Goal: Task Accomplishment & Management: Manage account settings

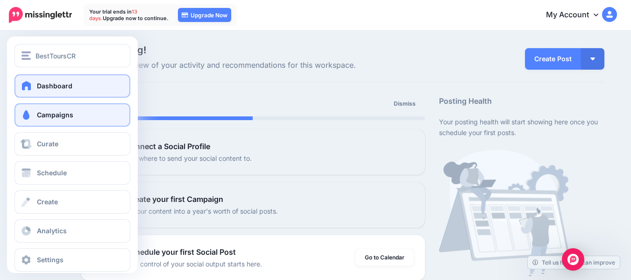
drag, startPoint x: 0, startPoint y: 0, endPoint x: 39, endPoint y: 112, distance: 118.2
click at [39, 112] on span "Campaigns" at bounding box center [55, 115] width 36 height 8
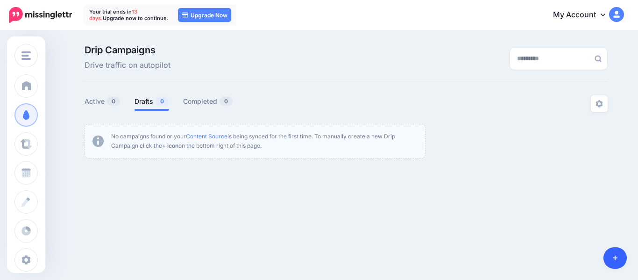
click at [615, 256] on icon at bounding box center [615, 258] width 5 height 5
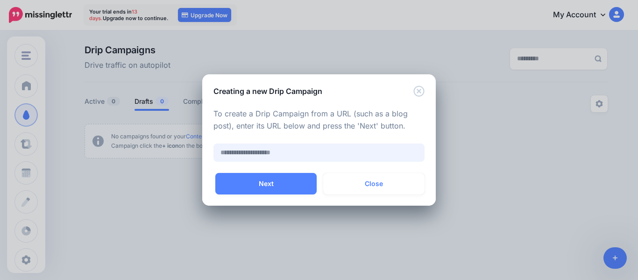
paste input "**********"
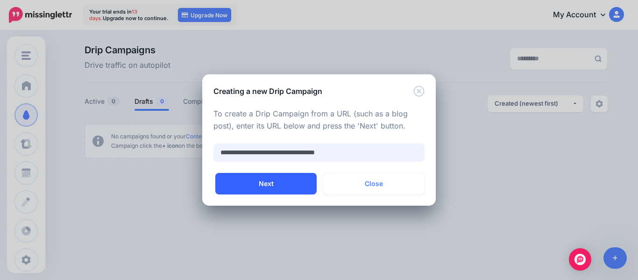
type input "**********"
click at [291, 181] on button "Next" at bounding box center [265, 183] width 101 height 21
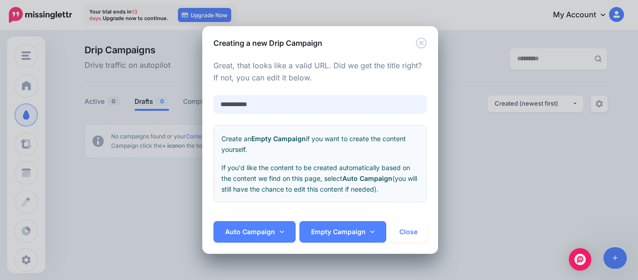
click at [299, 106] on input "**********" at bounding box center [321, 104] width 214 height 18
type input "**********"
click at [282, 233] on icon at bounding box center [282, 231] width 4 height 7
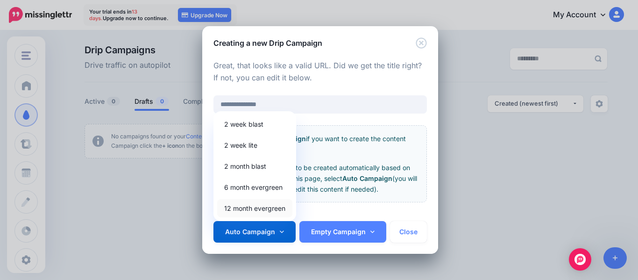
click at [276, 212] on link "12 month evergreen" at bounding box center [254, 208] width 75 height 18
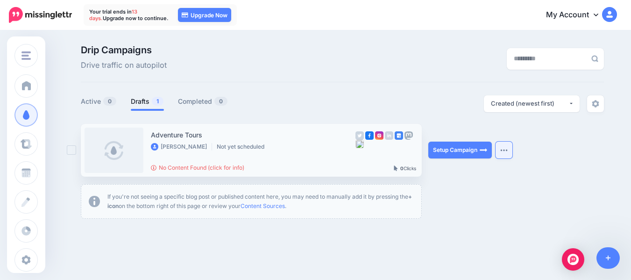
click at [507, 148] on button "button" at bounding box center [504, 150] width 17 height 17
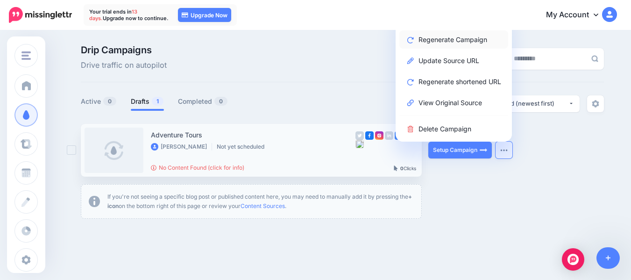
click at [472, 42] on link "Regenerate Campaign" at bounding box center [453, 39] width 109 height 18
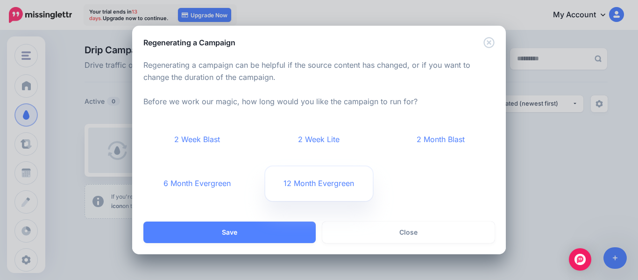
click at [342, 173] on link "12 Month Evergreen" at bounding box center [319, 183] width 108 height 35
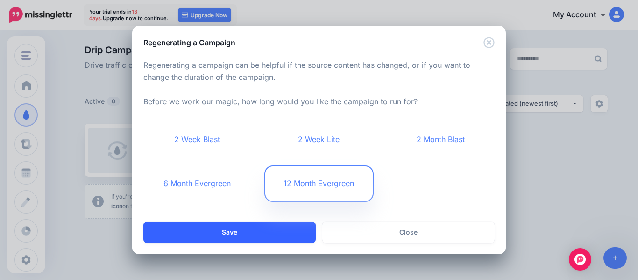
click at [273, 237] on button "Save" at bounding box center [229, 231] width 172 height 21
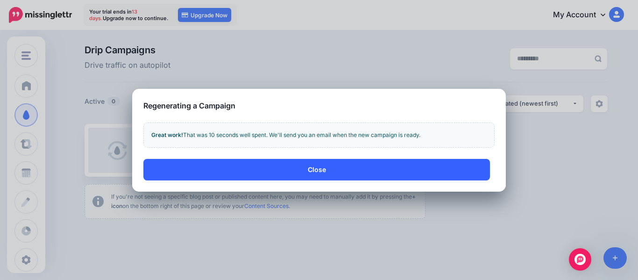
click at [330, 173] on button "Close" at bounding box center [316, 169] width 347 height 21
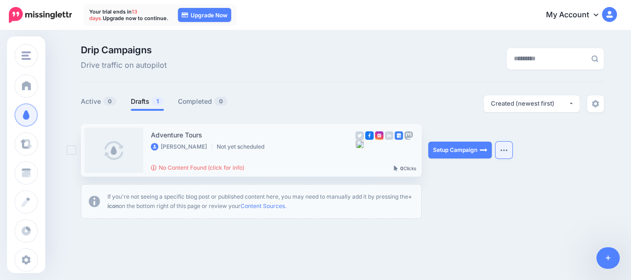
click at [507, 151] on img "button" at bounding box center [503, 150] width 7 height 3
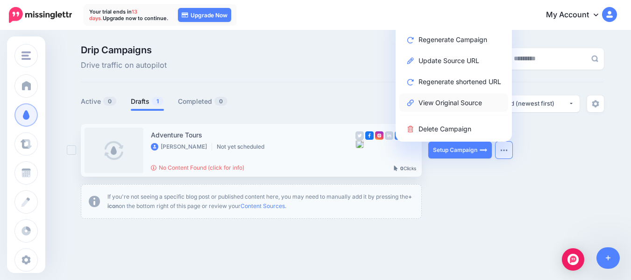
click at [467, 100] on link "View Original Source" at bounding box center [453, 102] width 109 height 18
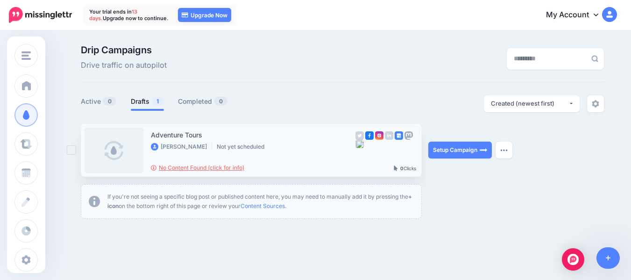
click at [196, 165] on link "No Content Found (click for info)" at bounding box center [197, 167] width 93 height 7
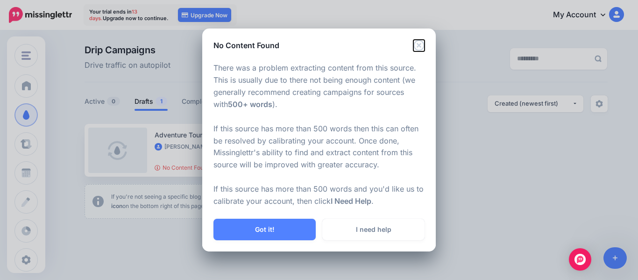
click at [419, 48] on icon "Close" at bounding box center [418, 45] width 11 height 11
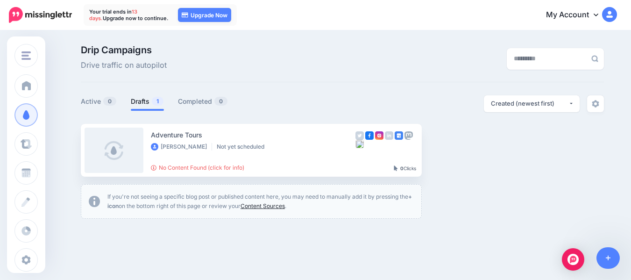
click at [278, 207] on link "Content Sources" at bounding box center [263, 205] width 44 height 7
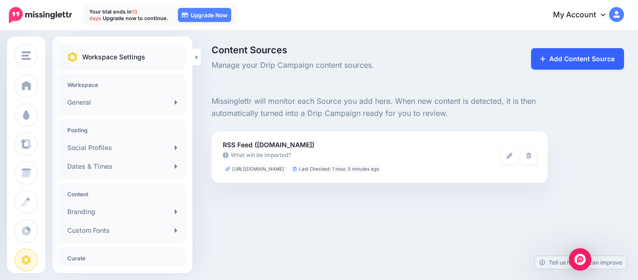
click at [573, 57] on link "Add Content Source" at bounding box center [577, 58] width 93 height 21
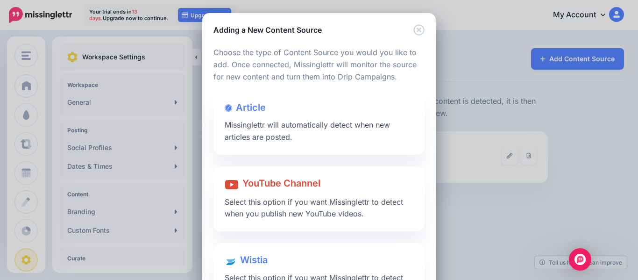
click at [422, 75] on div "Loading Loading Choose the type of Content Source you would you like to add. On…" at bounding box center [319, 177] width 234 height 283
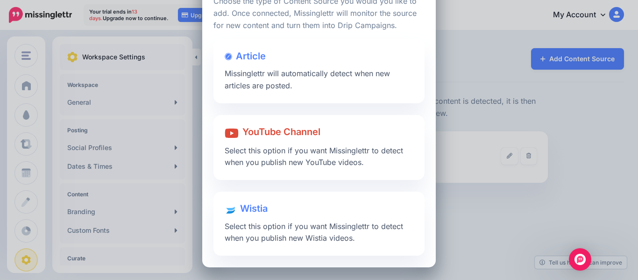
scroll to position [52, 0]
click at [328, 71] on span "Missinglettr will automatically detect when new articles are posted." at bounding box center [307, 78] width 165 height 21
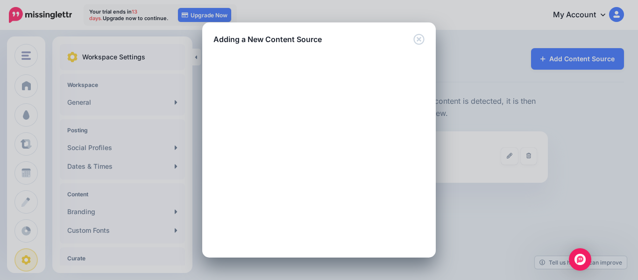
scroll to position [0, 0]
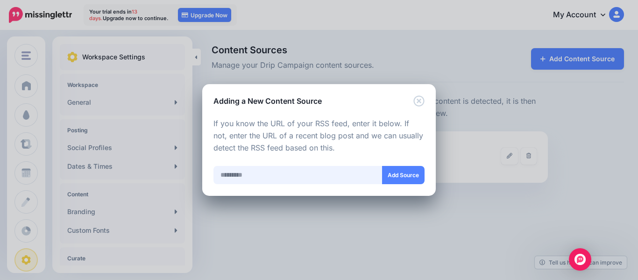
click at [314, 176] on input "text" at bounding box center [298, 175] width 169 height 18
paste input "**********"
click at [410, 173] on button "Add Source" at bounding box center [403, 175] width 43 height 18
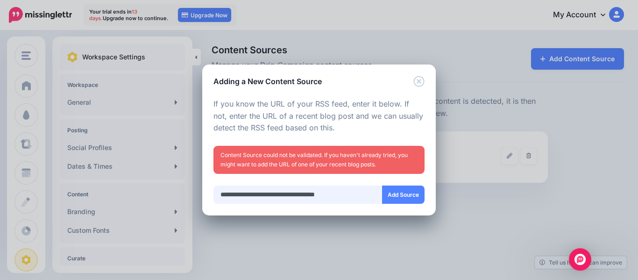
click at [328, 199] on input "**********" at bounding box center [298, 194] width 169 height 18
paste input "*****"
type input "**********"
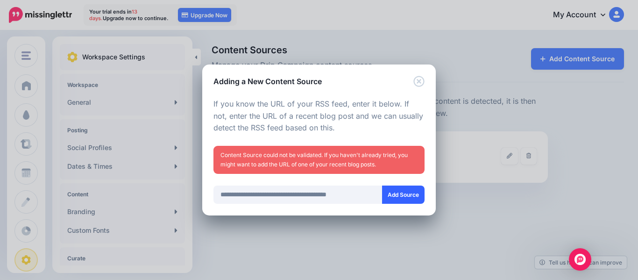
click at [405, 197] on button "Add Source" at bounding box center [403, 194] width 43 height 18
click at [420, 81] on icon "Close" at bounding box center [418, 81] width 11 height 11
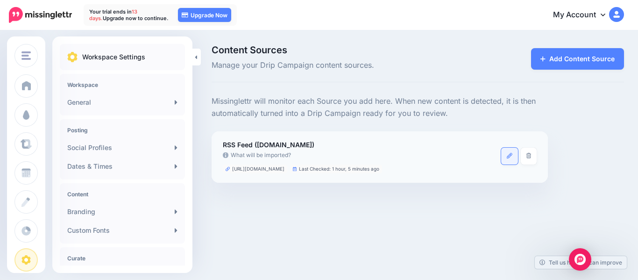
click at [513, 161] on link at bounding box center [509, 156] width 17 height 17
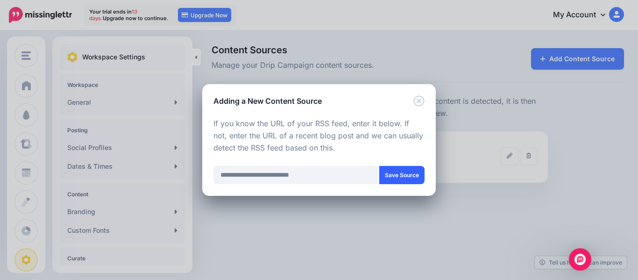
click at [398, 176] on button "Save Source" at bounding box center [401, 175] width 45 height 18
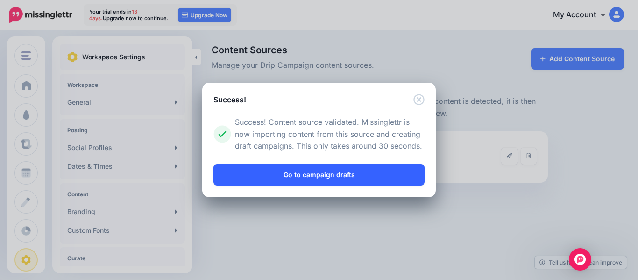
click at [398, 176] on link "Go to campaign drafts" at bounding box center [319, 174] width 211 height 21
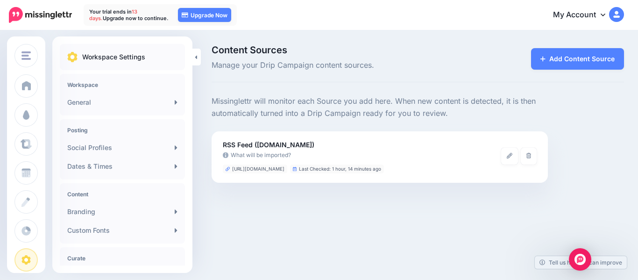
click at [595, 109] on div "Missinglettr will monitor each Source you add here. When new content is detecte…" at bounding box center [418, 138] width 427 height 87
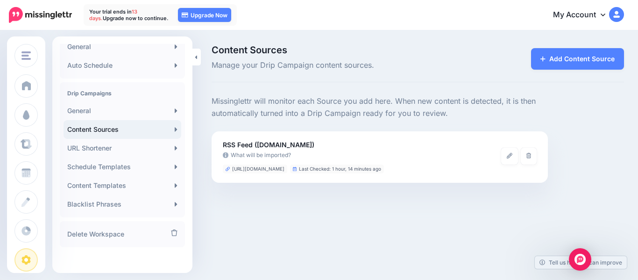
scroll to position [234, 0]
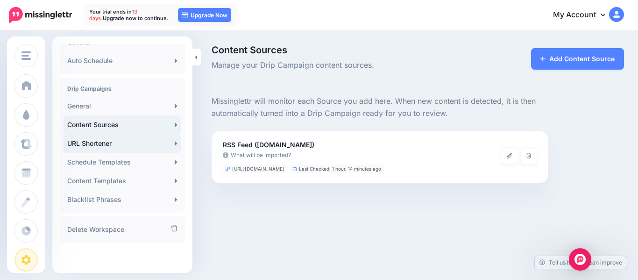
click at [169, 144] on link "URL Shortener" at bounding box center [123, 143] width 118 height 19
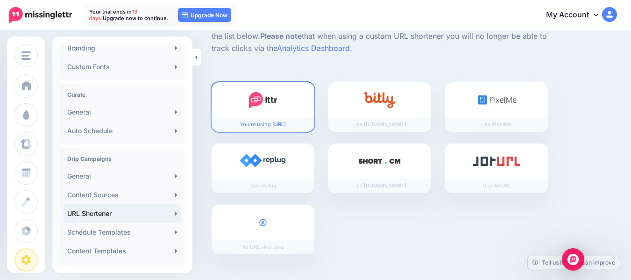
scroll to position [234, 0]
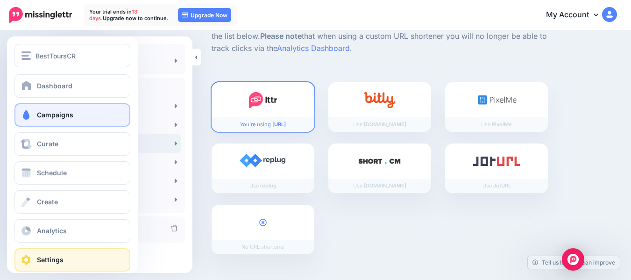
click at [53, 117] on span "Campaigns" at bounding box center [55, 115] width 36 height 8
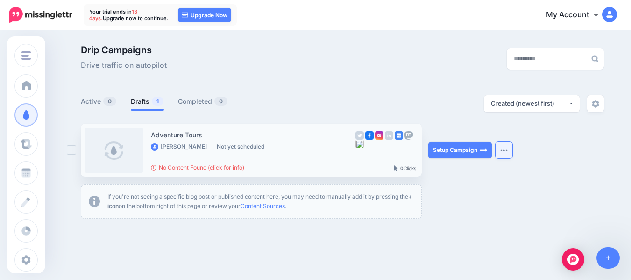
click at [505, 150] on img "button" at bounding box center [503, 150] width 7 height 3
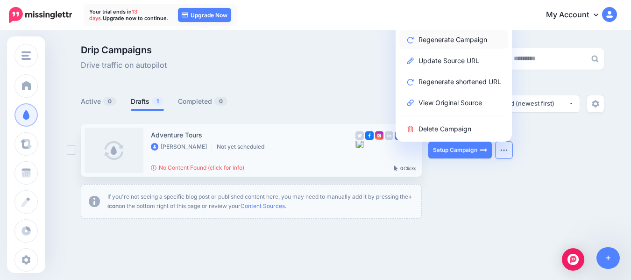
click at [468, 42] on link "Regenerate Campaign" at bounding box center [453, 39] width 109 height 18
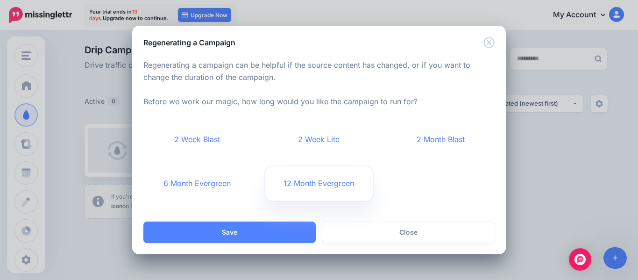
click at [339, 181] on link "12 Month Evergreen" at bounding box center [319, 183] width 108 height 35
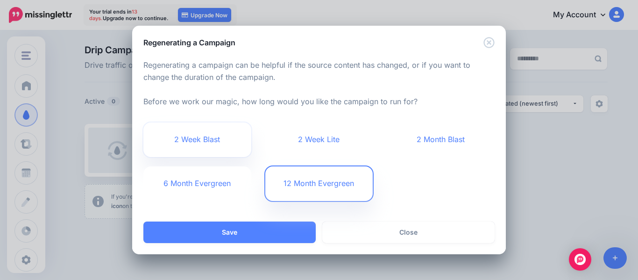
click at [199, 140] on link "2 Week Blast" at bounding box center [197, 139] width 108 height 35
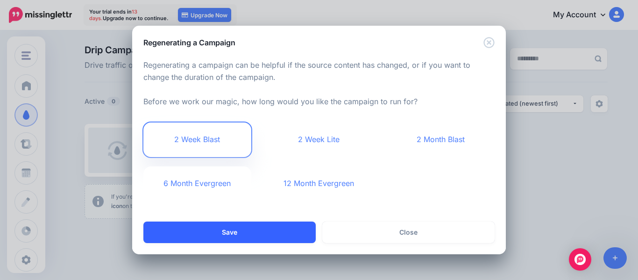
click at [252, 228] on button "Save" at bounding box center [229, 231] width 172 height 21
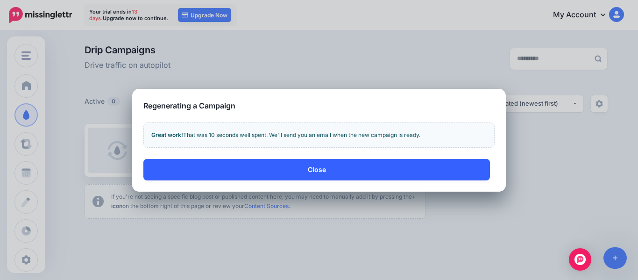
click at [335, 169] on button "Close" at bounding box center [316, 169] width 347 height 21
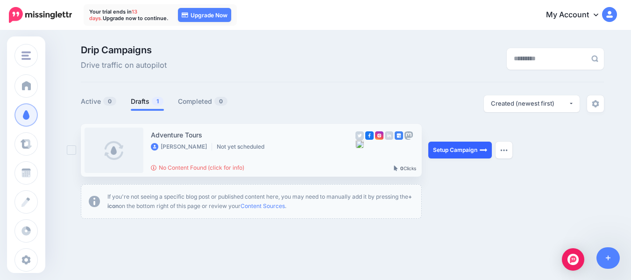
click at [487, 150] on img at bounding box center [483, 149] width 7 height 7
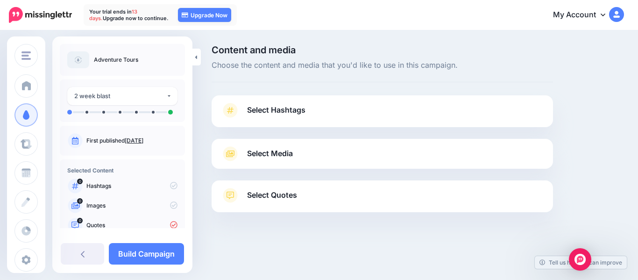
drag, startPoint x: 140, startPoint y: 111, endPoint x: 164, endPoint y: 111, distance: 23.4
click at [165, 112] on ul at bounding box center [122, 112] width 110 height 5
click at [165, 95] on button "2 week blast" at bounding box center [122, 96] width 110 height 18
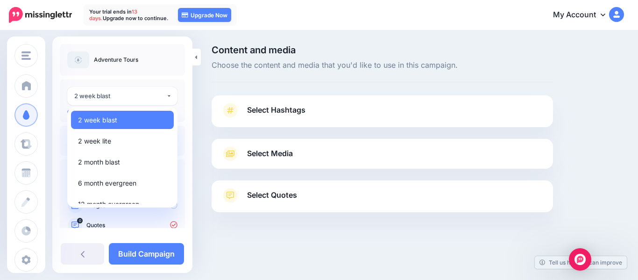
scroll to position [9, 0]
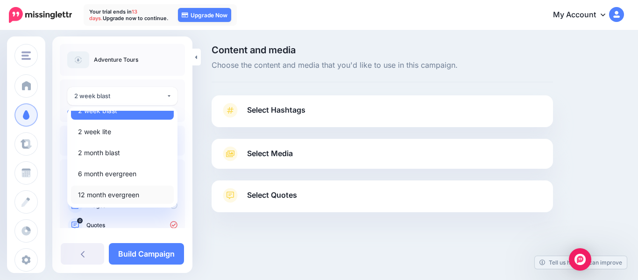
click at [132, 192] on span "12 month evergreen" at bounding box center [108, 194] width 61 height 11
select select "******"
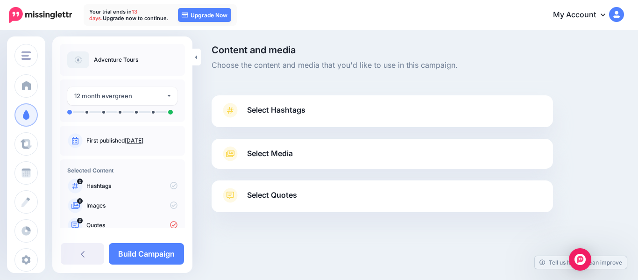
click at [101, 185] on p "Hashtags" at bounding box center [131, 186] width 91 height 8
click at [172, 185] on icon at bounding box center [173, 185] width 7 height 7
click at [170, 224] on icon at bounding box center [173, 224] width 7 height 7
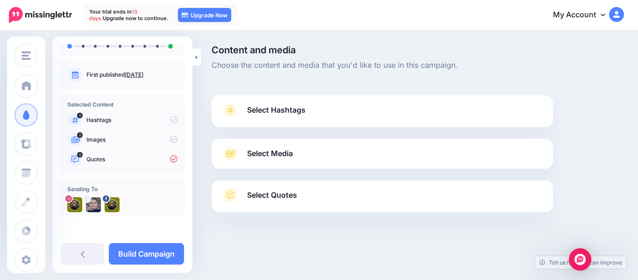
scroll to position [0, 0]
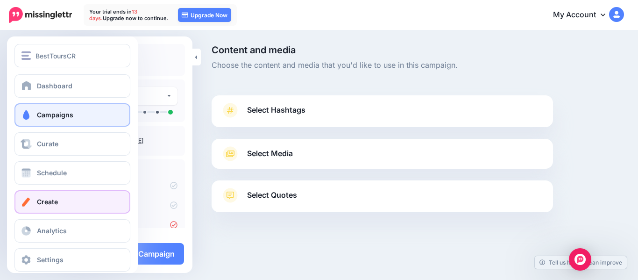
click at [57, 204] on span "Create" at bounding box center [47, 202] width 21 height 8
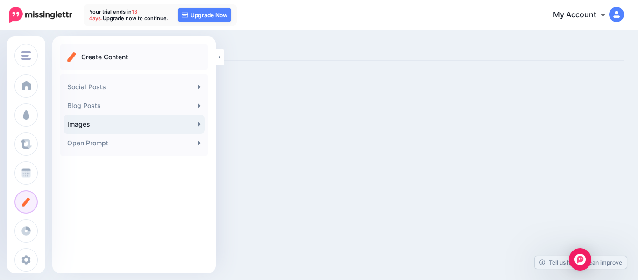
click at [197, 123] on link "Images" at bounding box center [134, 124] width 141 height 19
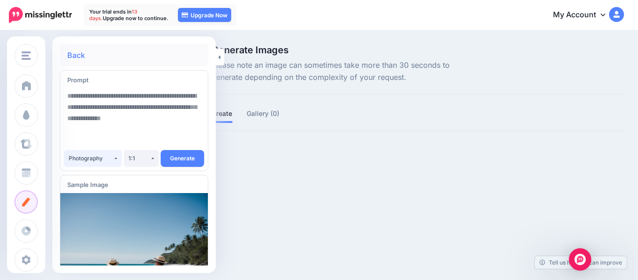
click at [114, 162] on button "Photography" at bounding box center [93, 158] width 58 height 17
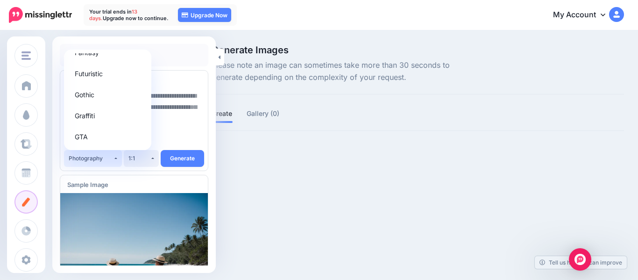
scroll to position [407, 0]
click at [167, 179] on div "Sample Image" at bounding box center [121, 185] width 109 height 12
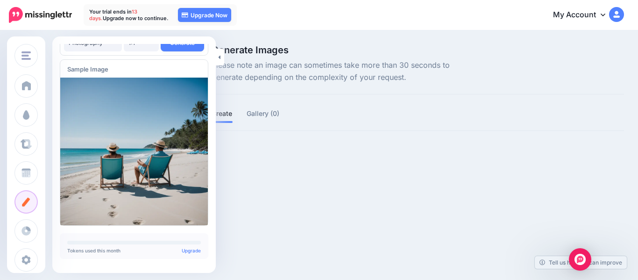
scroll to position [0, 0]
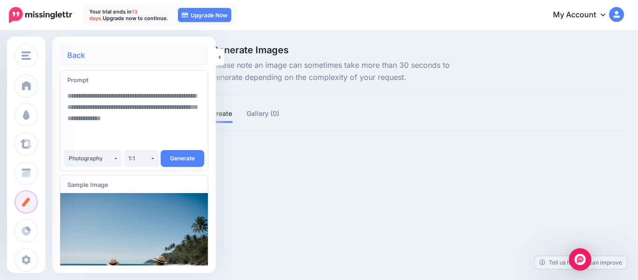
click at [308, 201] on div "BestToursCR BestToursCR Add Workspace Dashboard Campaigns Curate Schedule Creat…" at bounding box center [319, 140] width 638 height 280
click at [220, 58] on icon at bounding box center [220, 57] width 2 height 4
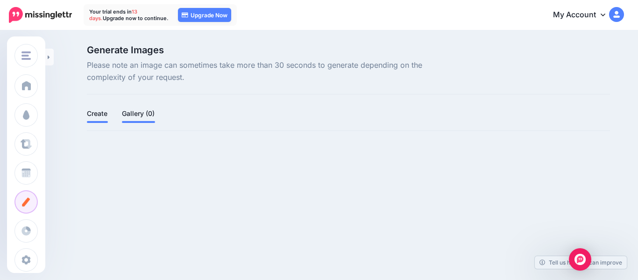
click at [131, 112] on link "Gallery (0)" at bounding box center [138, 113] width 33 height 11
click at [508, 160] on div at bounding box center [348, 156] width 523 height 12
click at [100, 118] on link "Create" at bounding box center [97, 113] width 21 height 11
click at [135, 112] on link "Gallery (0)" at bounding box center [138, 113] width 33 height 11
click at [102, 114] on link "Create" at bounding box center [97, 113] width 21 height 11
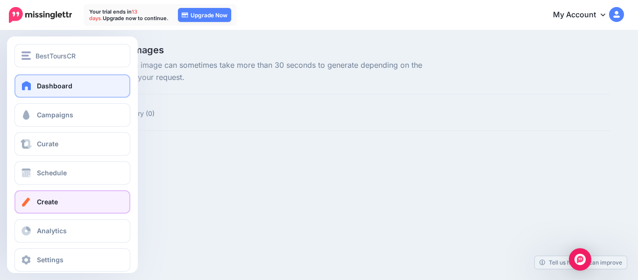
click at [53, 91] on link "Dashboard" at bounding box center [72, 85] width 116 height 23
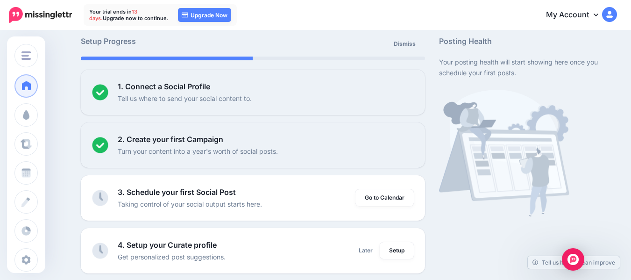
scroll to position [63, 0]
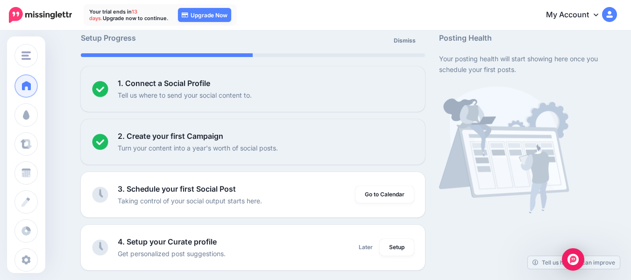
drag, startPoint x: 638, startPoint y: 39, endPoint x: 636, endPoint y: 57, distance: 18.3
click at [631, 57] on html "Your trial ends [DATE]. Upgrade now to continue. 13 days 03 hours 03 mins 13 se…" at bounding box center [315, 77] width 631 height 280
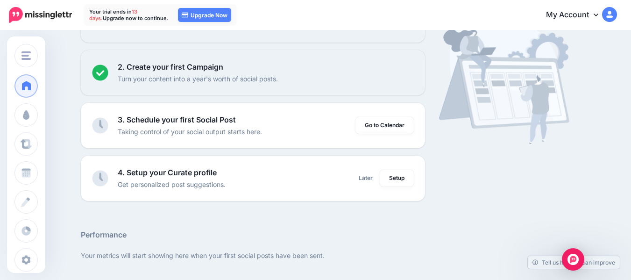
scroll to position [131, 0]
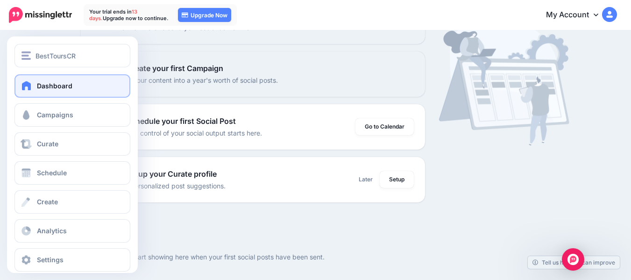
click at [59, 87] on span "Dashboard" at bounding box center [55, 86] width 36 height 8
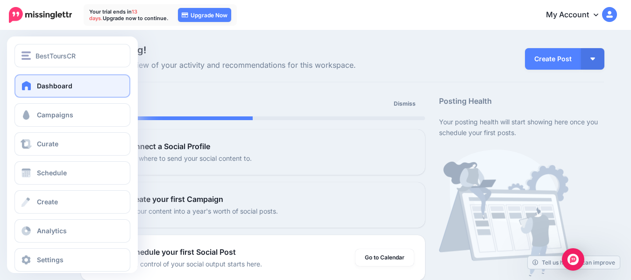
scroll to position [12, 0]
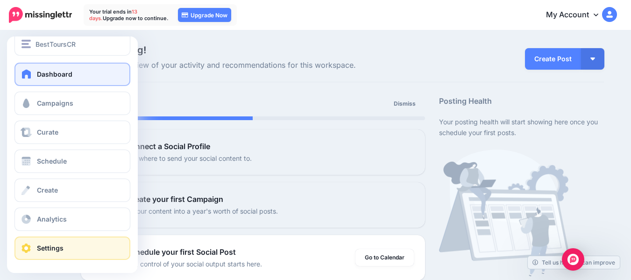
click at [72, 255] on link "Settings" at bounding box center [72, 247] width 116 height 23
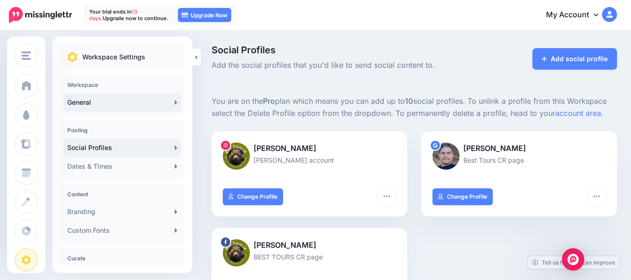
click at [90, 102] on link "General" at bounding box center [123, 102] width 118 height 19
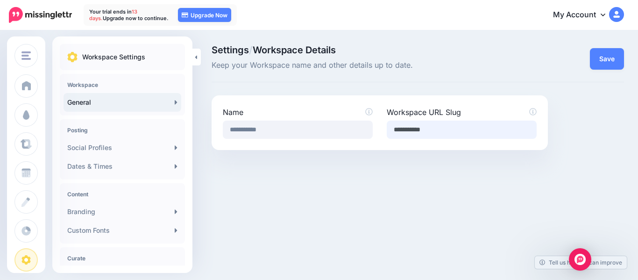
click at [463, 128] on input "**********" at bounding box center [462, 130] width 150 height 18
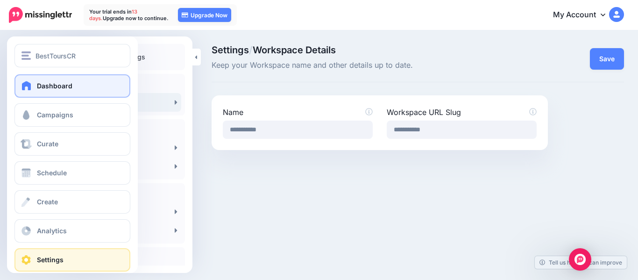
click at [43, 82] on span "Dashboard" at bounding box center [55, 86] width 36 height 8
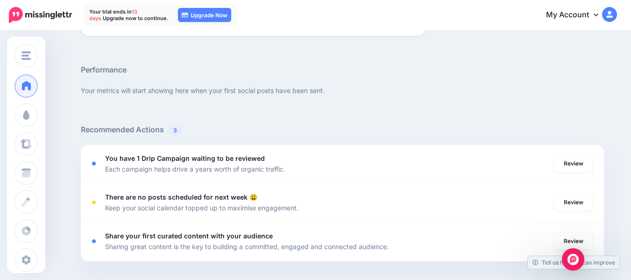
scroll to position [299, 0]
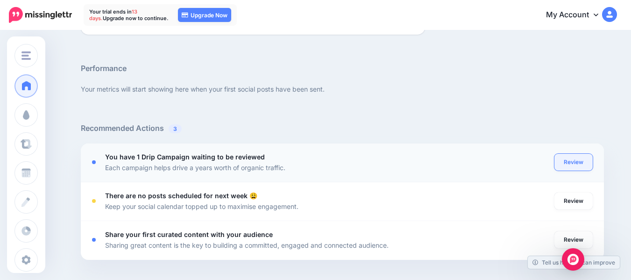
click at [580, 162] on link "Review" at bounding box center [574, 162] width 38 height 17
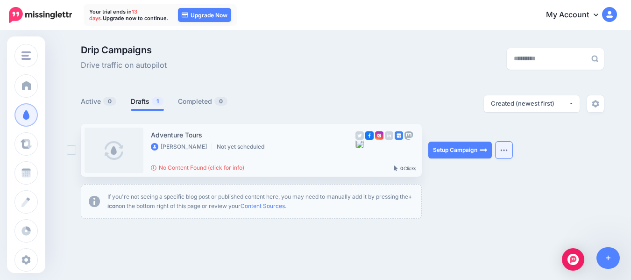
click at [508, 149] on img "button" at bounding box center [503, 150] width 7 height 3
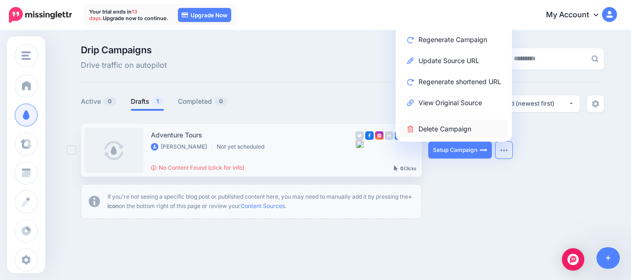
click at [468, 128] on link "Delete Campaign" at bounding box center [453, 129] width 109 height 18
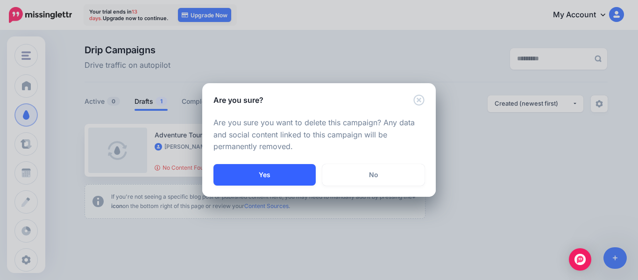
click at [261, 175] on button "Yes" at bounding box center [265, 174] width 102 height 21
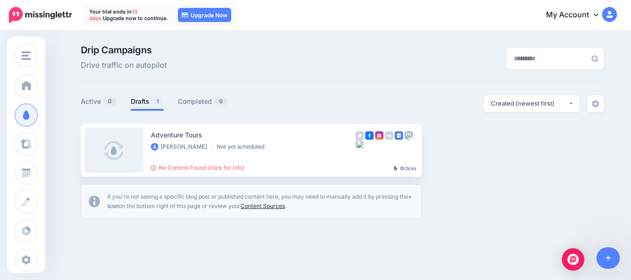
click at [274, 204] on link "Content Sources" at bounding box center [263, 205] width 44 height 7
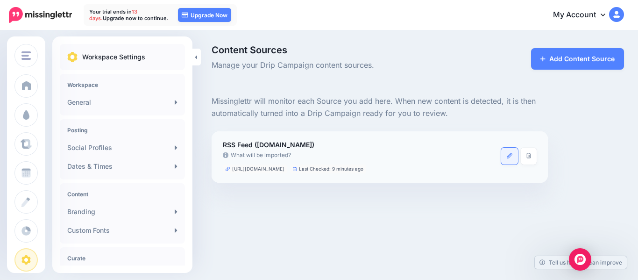
click at [509, 157] on icon at bounding box center [510, 156] width 6 height 6
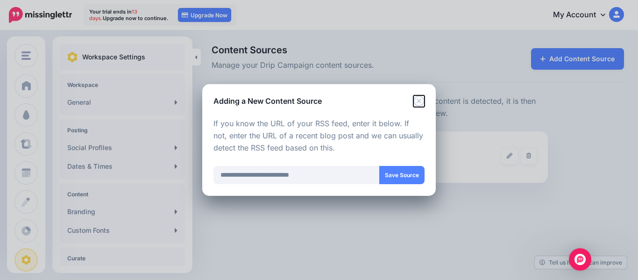
click at [420, 97] on icon "Close" at bounding box center [418, 100] width 11 height 11
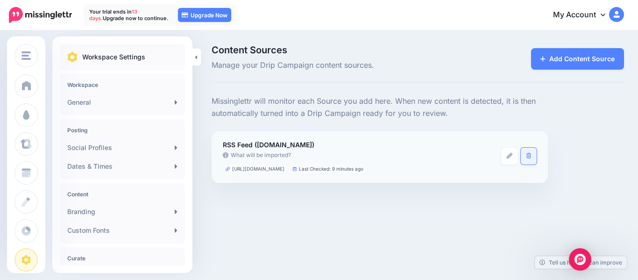
click at [535, 156] on link at bounding box center [529, 156] width 16 height 17
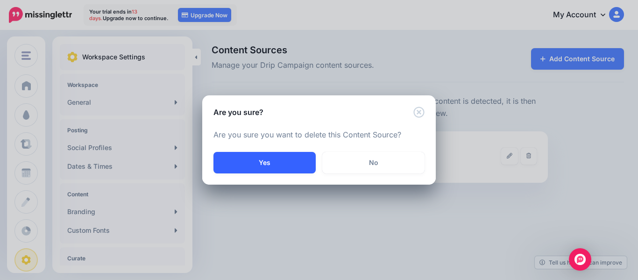
click at [293, 157] on button "Yes" at bounding box center [265, 162] width 102 height 21
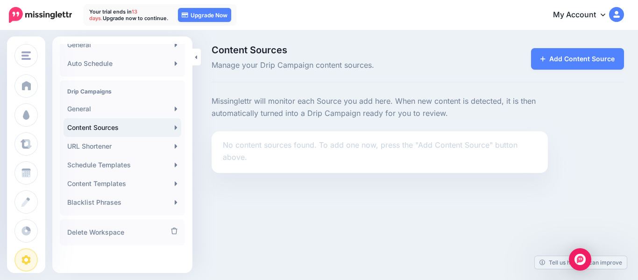
scroll to position [234, 0]
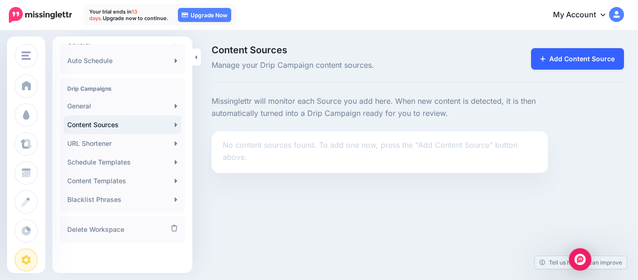
click at [577, 67] on link "Add Content Source" at bounding box center [577, 58] width 93 height 21
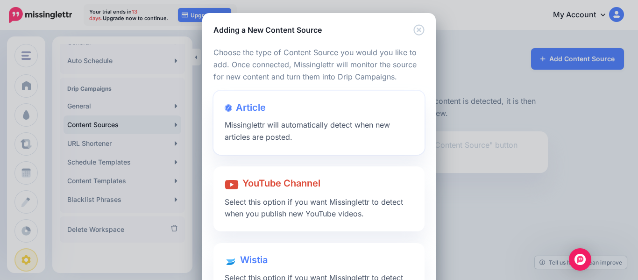
click at [335, 128] on span "Missinglettr will automatically detect when new articles are posted." at bounding box center [307, 130] width 165 height 21
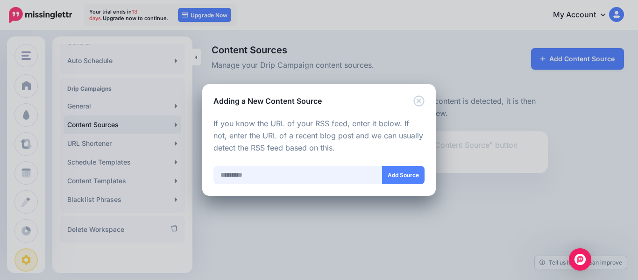
click at [242, 172] on input "text" at bounding box center [298, 175] width 169 height 18
paste input "**********"
click at [398, 179] on button "Add Source" at bounding box center [403, 175] width 43 height 18
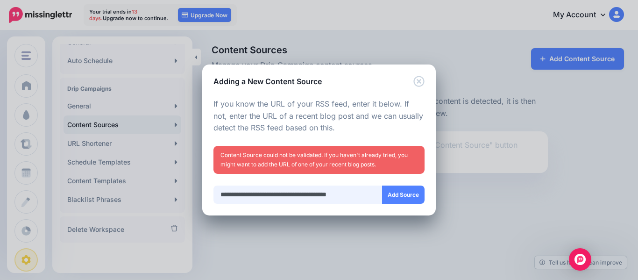
click at [311, 196] on input "**********" at bounding box center [298, 194] width 169 height 18
paste input "**********"
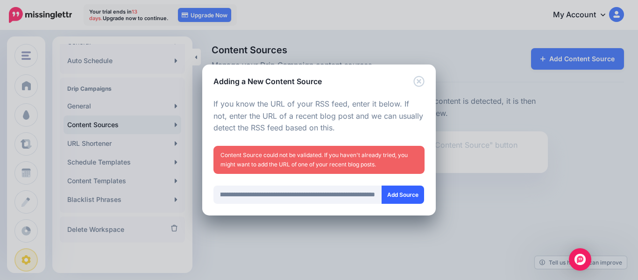
click at [403, 196] on button "Add Source" at bounding box center [403, 194] width 43 height 18
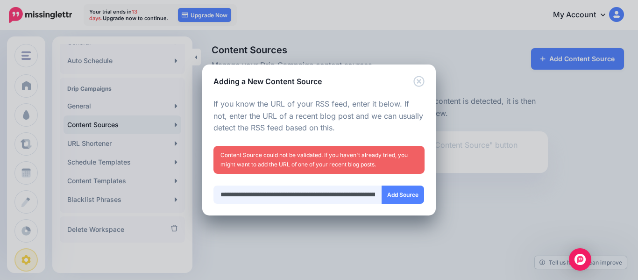
click at [320, 196] on input "**********" at bounding box center [298, 194] width 169 height 18
type input "**********"
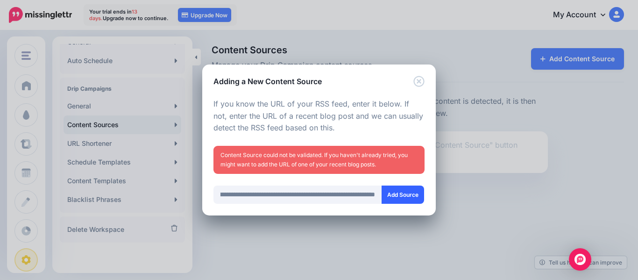
click at [413, 194] on button "Add Source" at bounding box center [403, 194] width 43 height 18
click at [419, 81] on icon "Close" at bounding box center [418, 81] width 11 height 11
